Goal: Navigation & Orientation: Find specific page/section

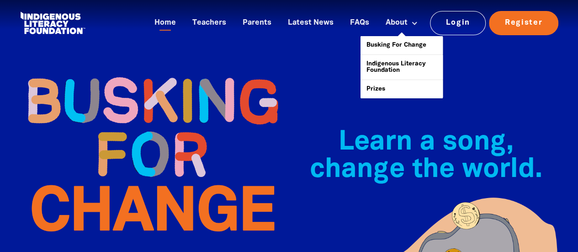
click at [391, 22] on link "About" at bounding box center [401, 23] width 43 height 15
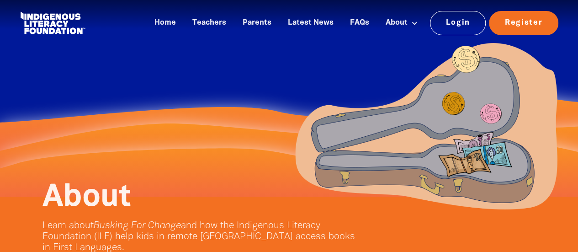
scroll to position [127, 0]
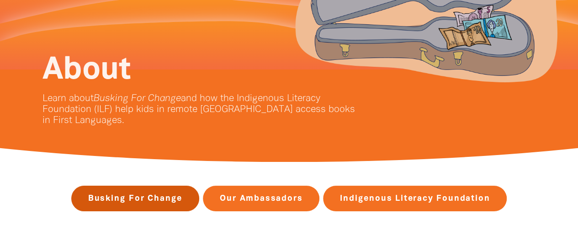
click at [152, 197] on link "Busking For Change" at bounding box center [135, 198] width 128 height 26
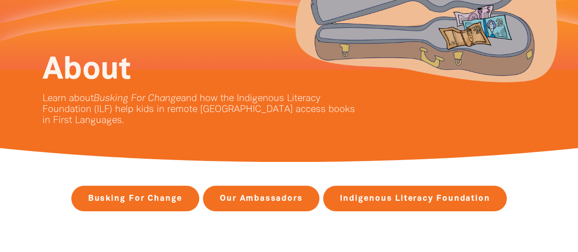
scroll to position [840, 0]
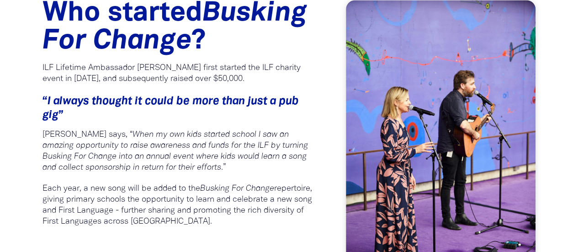
scroll to position [127, 0]
